Goal: Task Accomplishment & Management: Complete application form

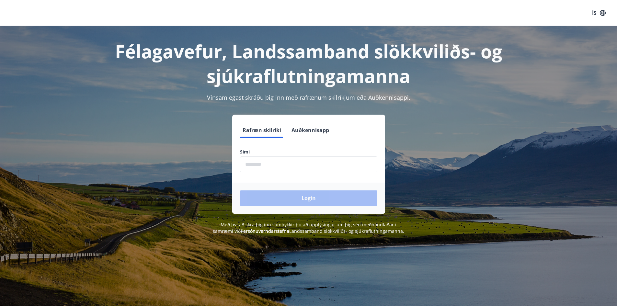
click at [297, 162] on input "phone" at bounding box center [308, 164] width 137 height 16
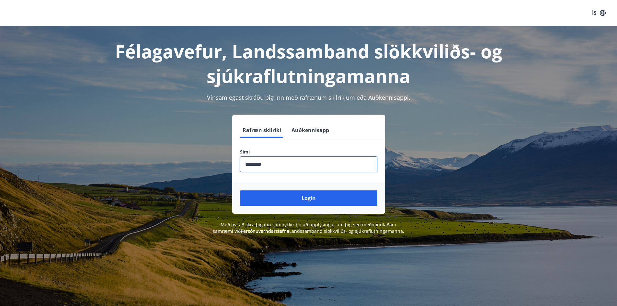
type input "********"
click at [240, 190] on button "Login" at bounding box center [308, 198] width 137 height 16
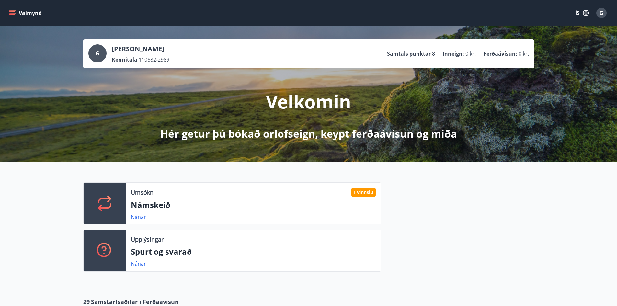
click at [368, 190] on div "Í vinnslu" at bounding box center [363, 192] width 24 height 9
click at [133, 218] on link "Nánar" at bounding box center [138, 216] width 15 height 7
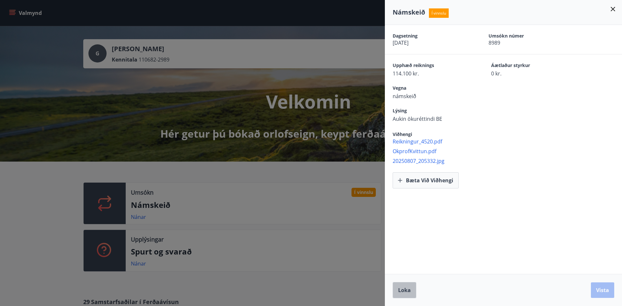
click at [398, 287] on span "Loka" at bounding box center [404, 290] width 13 height 7
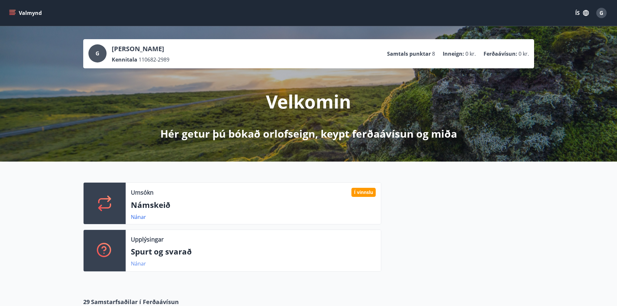
click at [141, 262] on link "Nánar" at bounding box center [138, 263] width 15 height 7
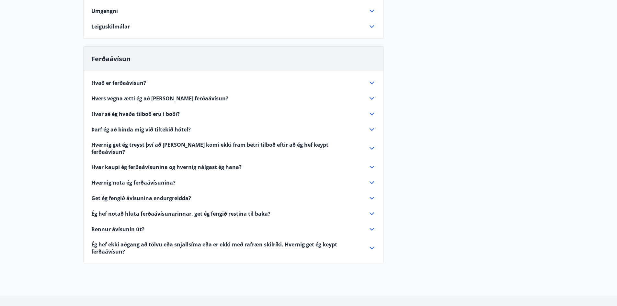
scroll to position [163, 0]
click at [374, 225] on icon at bounding box center [372, 229] width 8 height 8
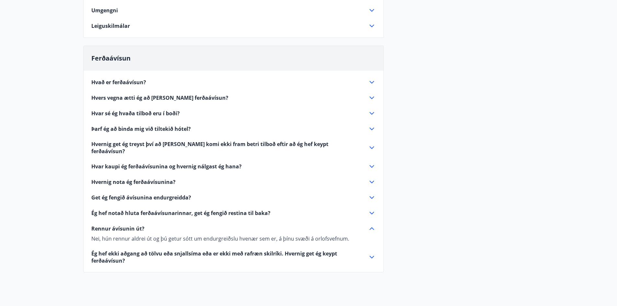
click at [372, 225] on icon at bounding box center [372, 229] width 8 height 8
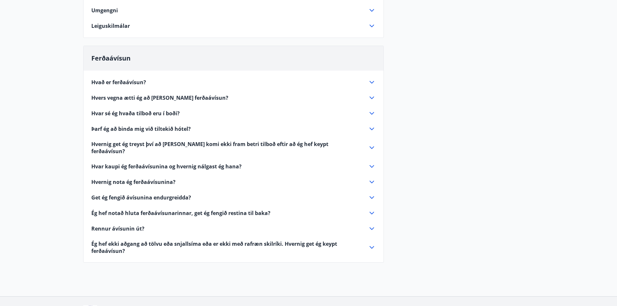
click at [373, 146] on icon at bounding box center [371, 147] width 5 height 3
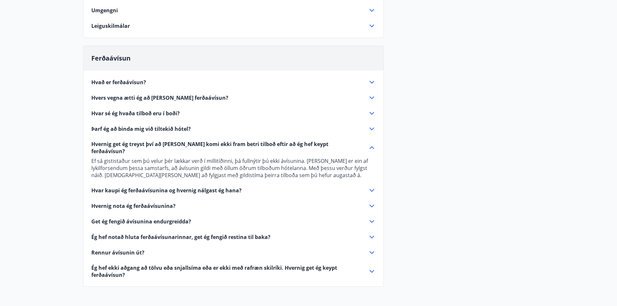
click at [373, 144] on icon at bounding box center [372, 148] width 8 height 8
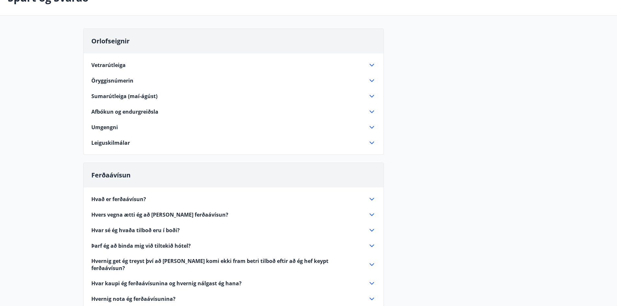
scroll to position [0, 0]
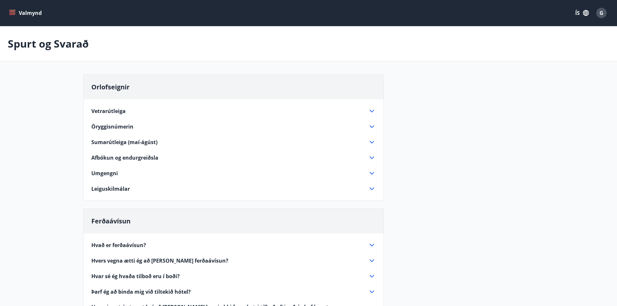
click at [17, 6] on div "Valmynd ÍS G" at bounding box center [308, 13] width 601 height 16
click at [14, 14] on icon "menu" at bounding box center [12, 13] width 6 height 6
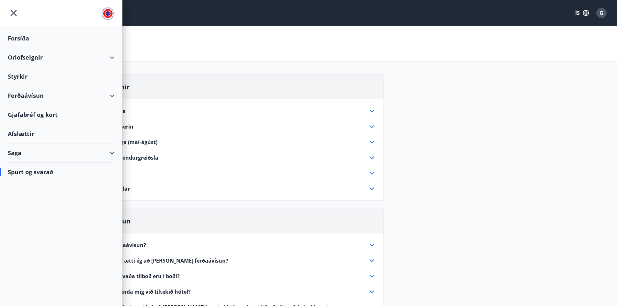
click at [21, 81] on div "Styrkir" at bounding box center [61, 76] width 107 height 19
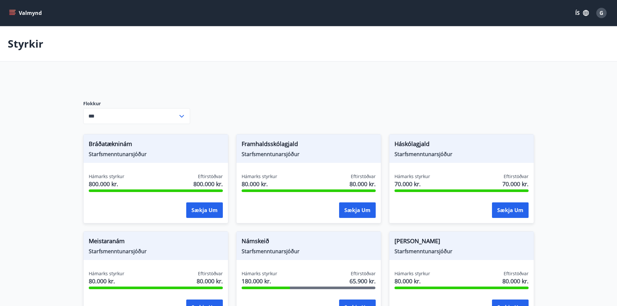
type input "***"
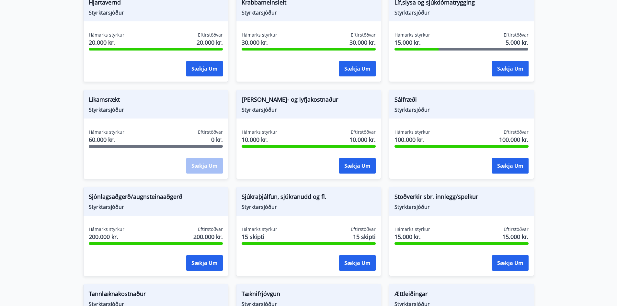
scroll to position [531, 0]
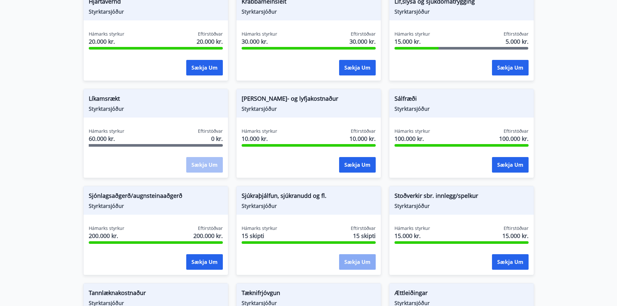
click at [353, 261] on button "Sækja um" at bounding box center [357, 262] width 37 height 16
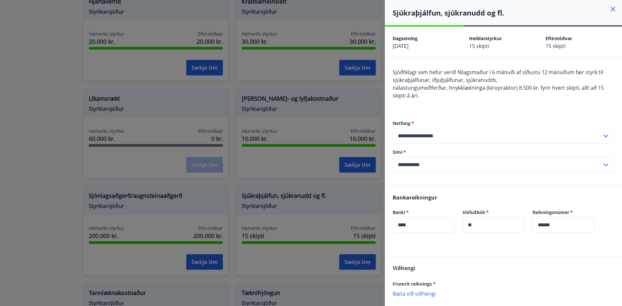
click at [610, 11] on icon at bounding box center [613, 9] width 8 height 8
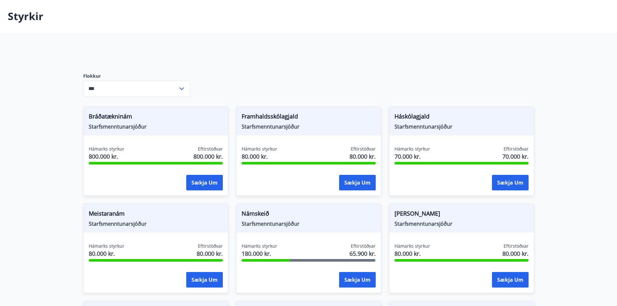
scroll to position [0, 0]
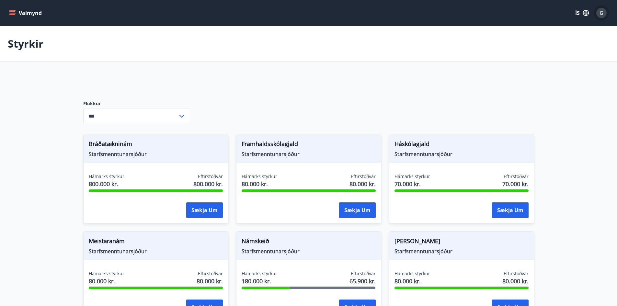
click at [604, 12] on div "G" at bounding box center [601, 13] width 10 height 10
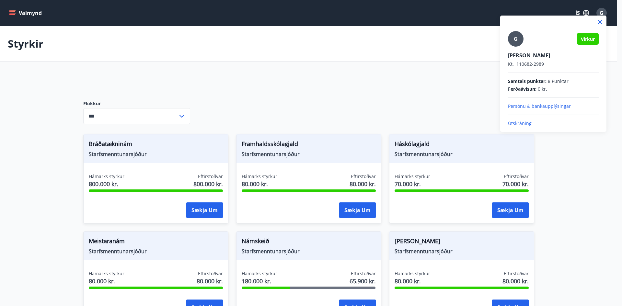
click at [612, 82] on div at bounding box center [311, 153] width 622 height 306
